Goal: Find specific page/section: Find specific page/section

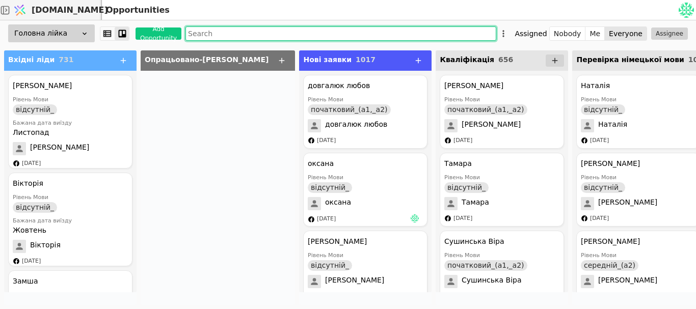
click at [192, 32] on input "text" at bounding box center [341, 34] width 311 height 14
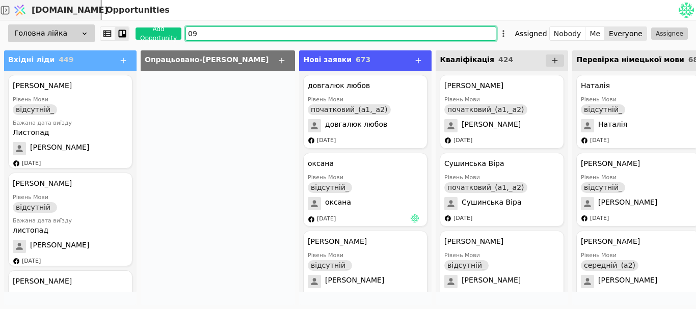
type input "097"
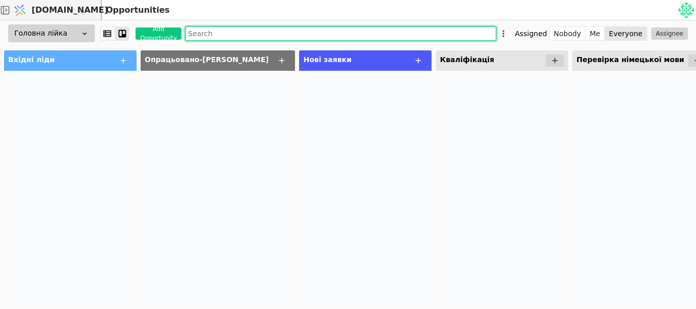
click at [204, 31] on input "text" at bounding box center [341, 34] width 311 height 14
click at [208, 33] on input "text" at bounding box center [341, 34] width 311 height 14
click at [227, 37] on input "text" at bounding box center [341, 34] width 311 height 14
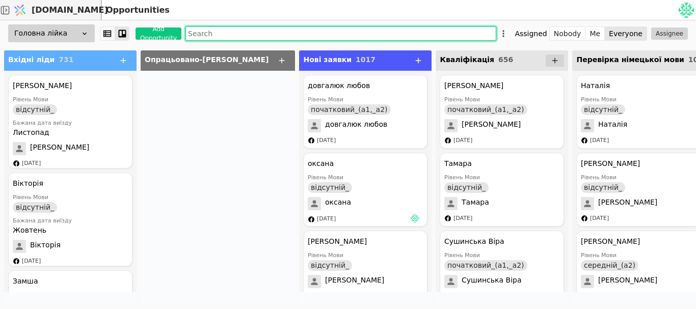
click at [227, 28] on input "text" at bounding box center [341, 34] width 311 height 14
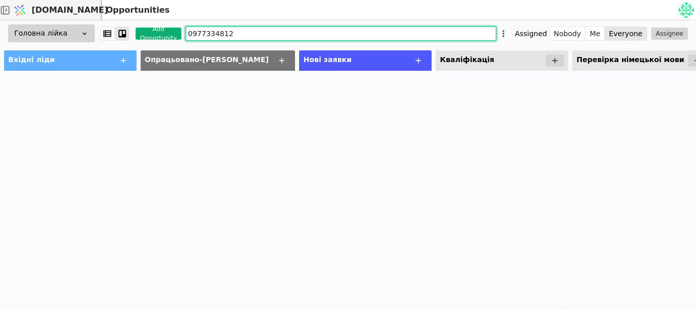
drag, startPoint x: 227, startPoint y: 34, endPoint x: 152, endPoint y: 32, distance: 75.5
click at [152, 32] on div "Головна лійка Add Opportunity 0977334812 Assigned Nobody Me Everyone Assignee" at bounding box center [348, 33] width 696 height 26
type input "0"
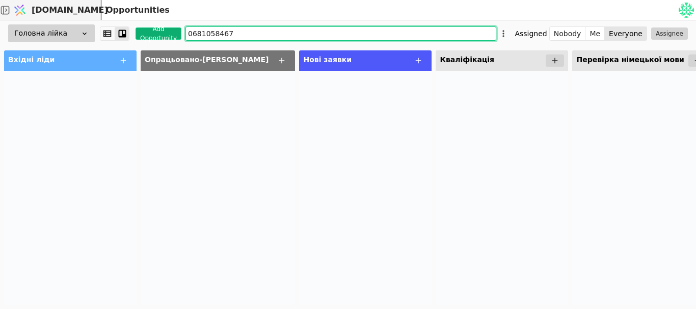
drag, startPoint x: 227, startPoint y: 29, endPoint x: 164, endPoint y: 35, distance: 63.0
click at [164, 35] on div "Головна лійка Add Opportunity 0681058467 Assigned Nobody Me Everyone Assignee" at bounding box center [348, 33] width 696 height 26
drag, startPoint x: 229, startPoint y: 33, endPoint x: 156, endPoint y: 23, distance: 73.5
click at [156, 24] on div "Головна лійка Add Opportunity 0937961098 Assigned Nobody Me Everyone Assignee" at bounding box center [348, 33] width 696 height 26
drag, startPoint x: 227, startPoint y: 34, endPoint x: 151, endPoint y: 43, distance: 76.4
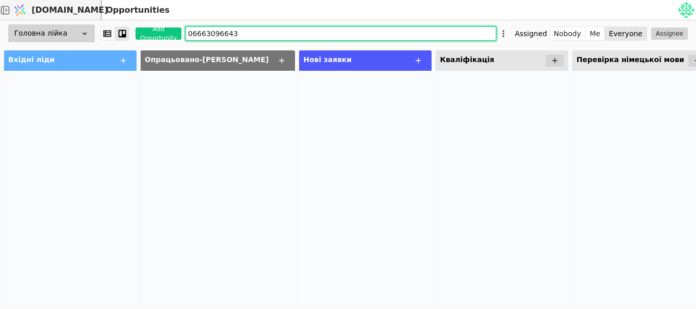
click at [151, 43] on div "Головна лійка Add Opportunity 06663096643 Assigned Nobody Me Everyone Assignee" at bounding box center [348, 33] width 696 height 26
drag, startPoint x: 234, startPoint y: 32, endPoint x: 192, endPoint y: 34, distance: 42.4
click at [192, 34] on input "0633931922" at bounding box center [341, 34] width 311 height 14
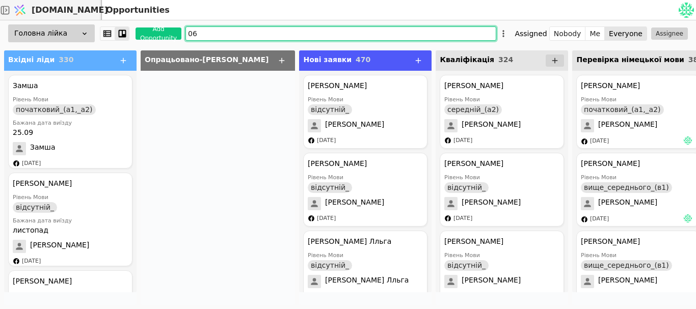
type input "0"
